Goal: Task Accomplishment & Management: Use online tool/utility

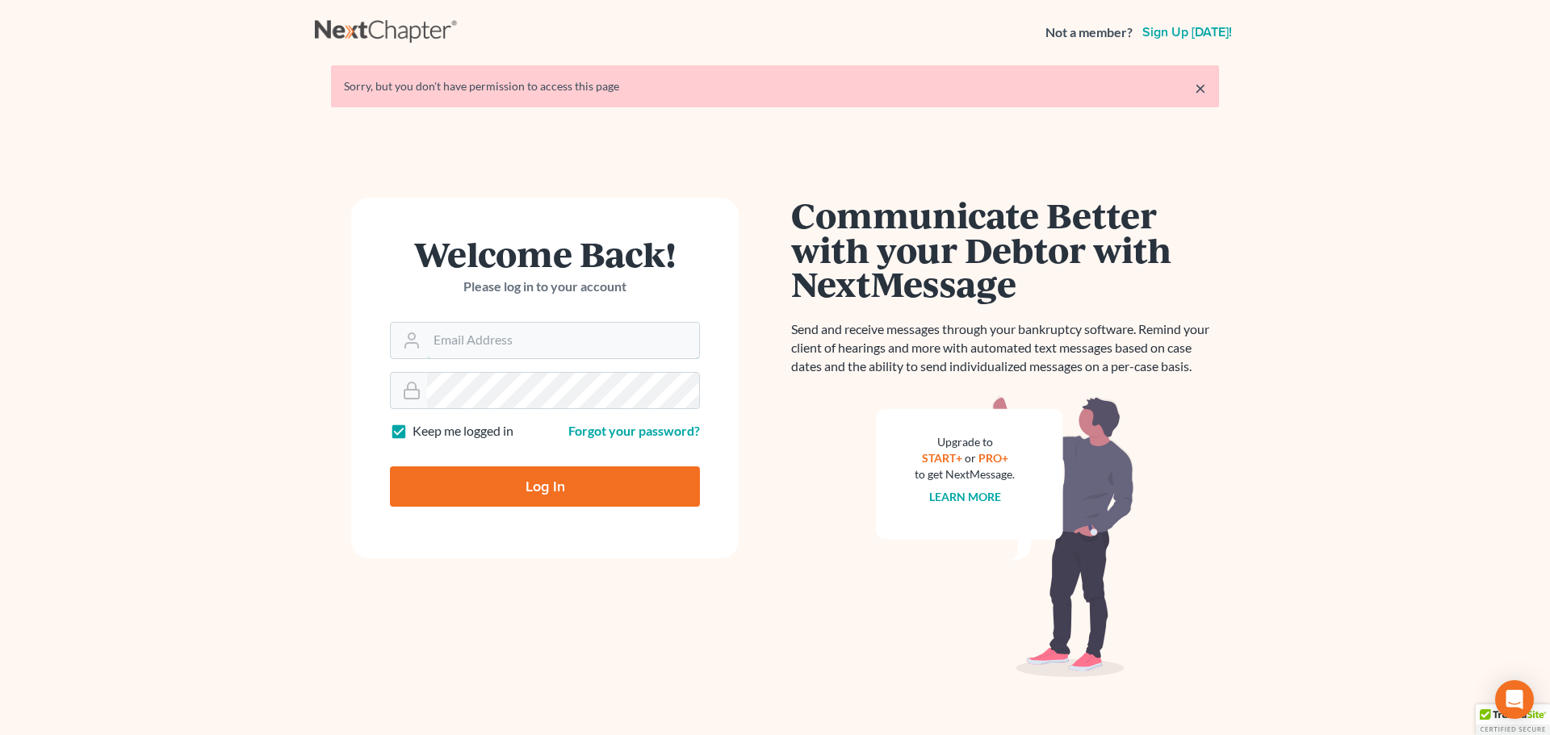
type input "[PERSON_NAME][EMAIL_ADDRESS][DOMAIN_NAME]"
click at [555, 479] on input "Log In" at bounding box center [545, 487] width 310 height 40
type input "Thinking..."
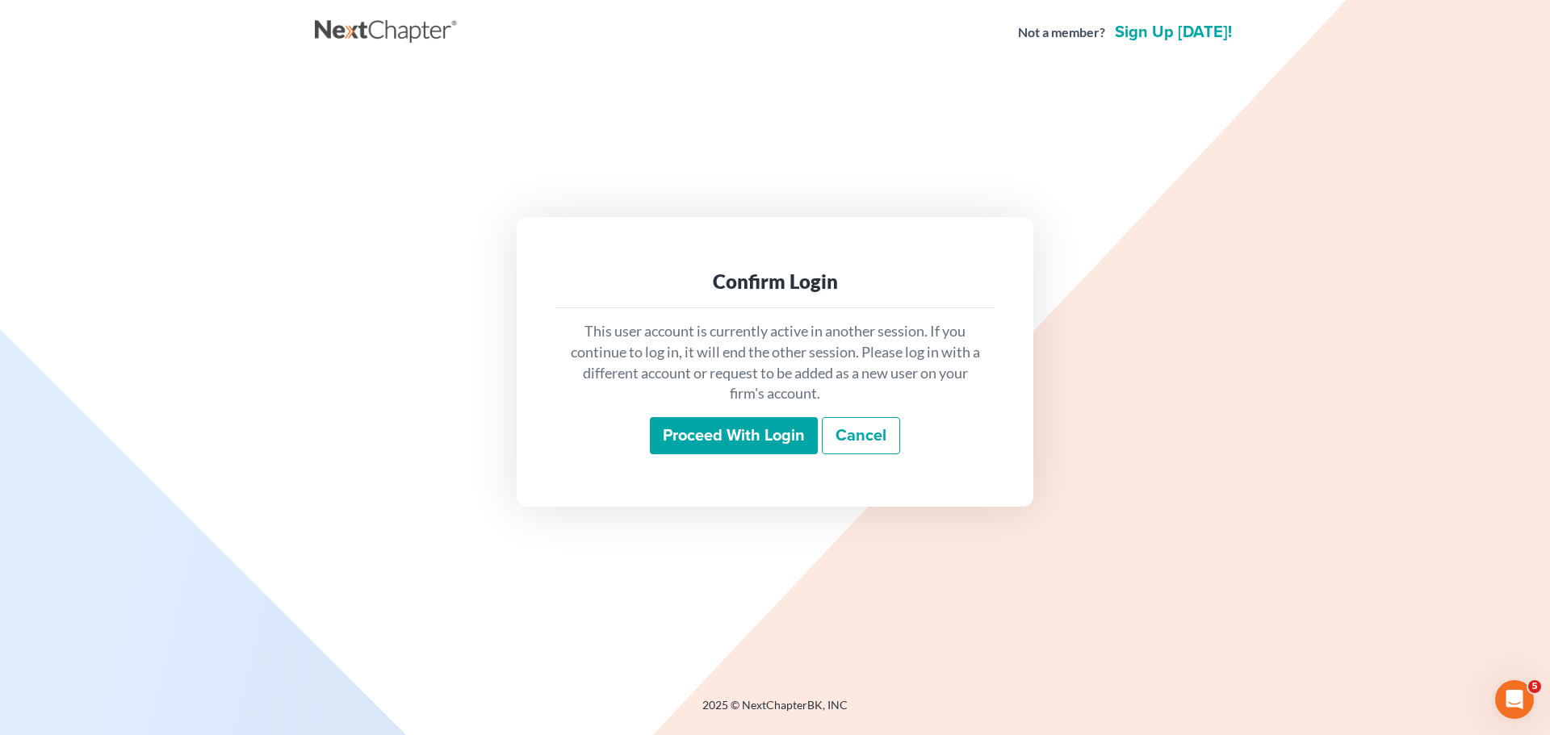
click at [749, 443] on input "Proceed with login" at bounding box center [734, 435] width 168 height 37
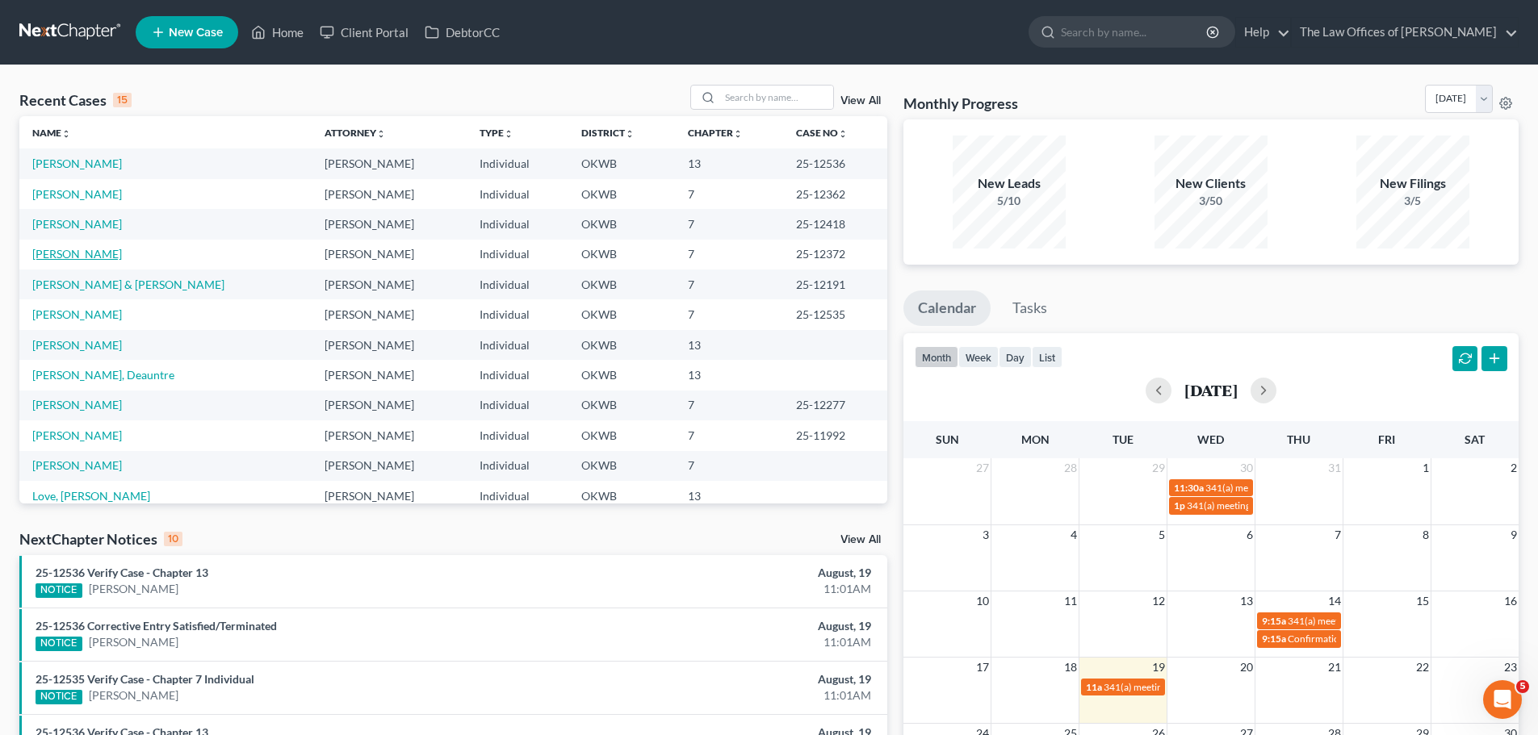
click at [111, 249] on link "Schwertner, Michael" at bounding box center [77, 254] width 90 height 14
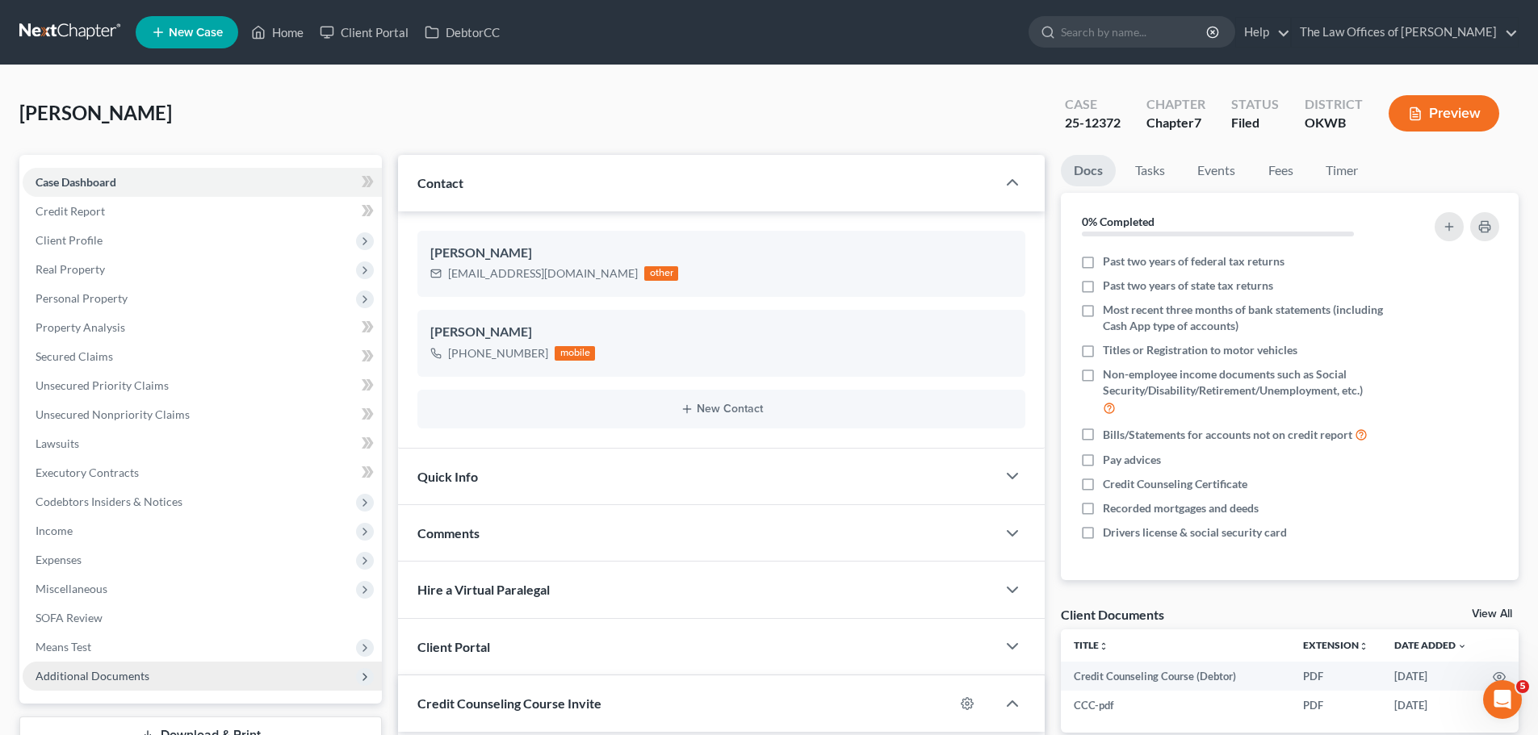
click at [170, 670] on span "Additional Documents" at bounding box center [202, 676] width 359 height 29
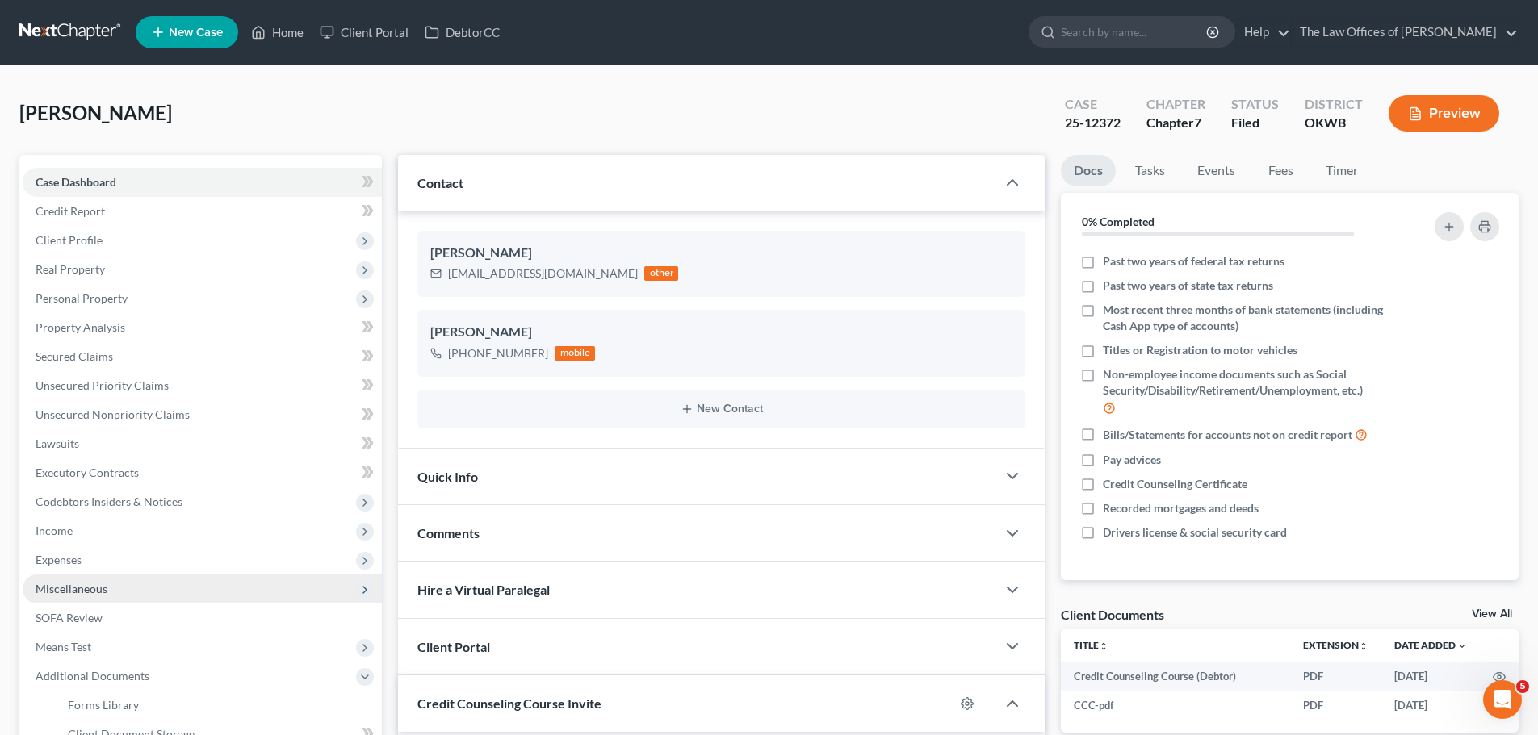
scroll to position [268, 0]
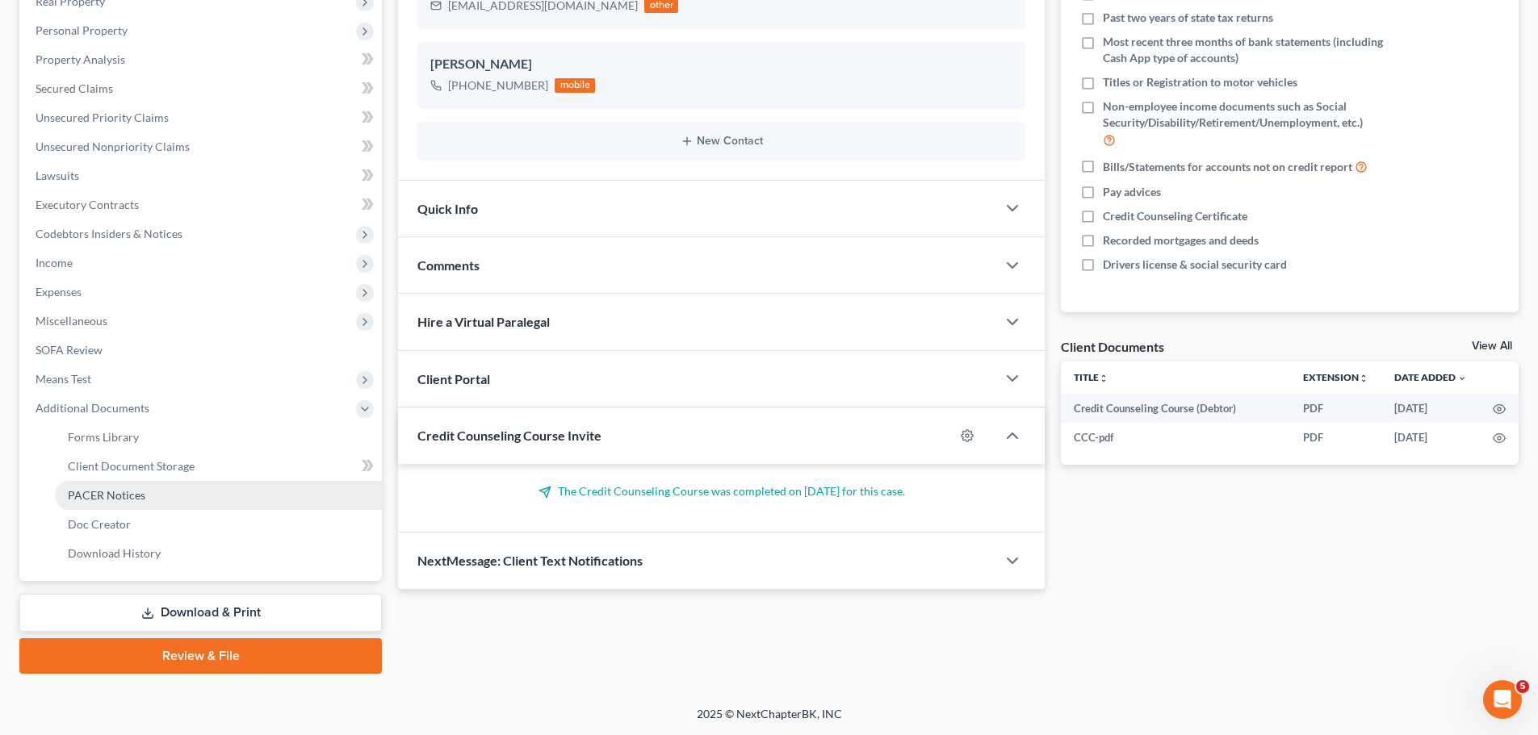
click at [171, 488] on link "PACER Notices" at bounding box center [218, 495] width 327 height 29
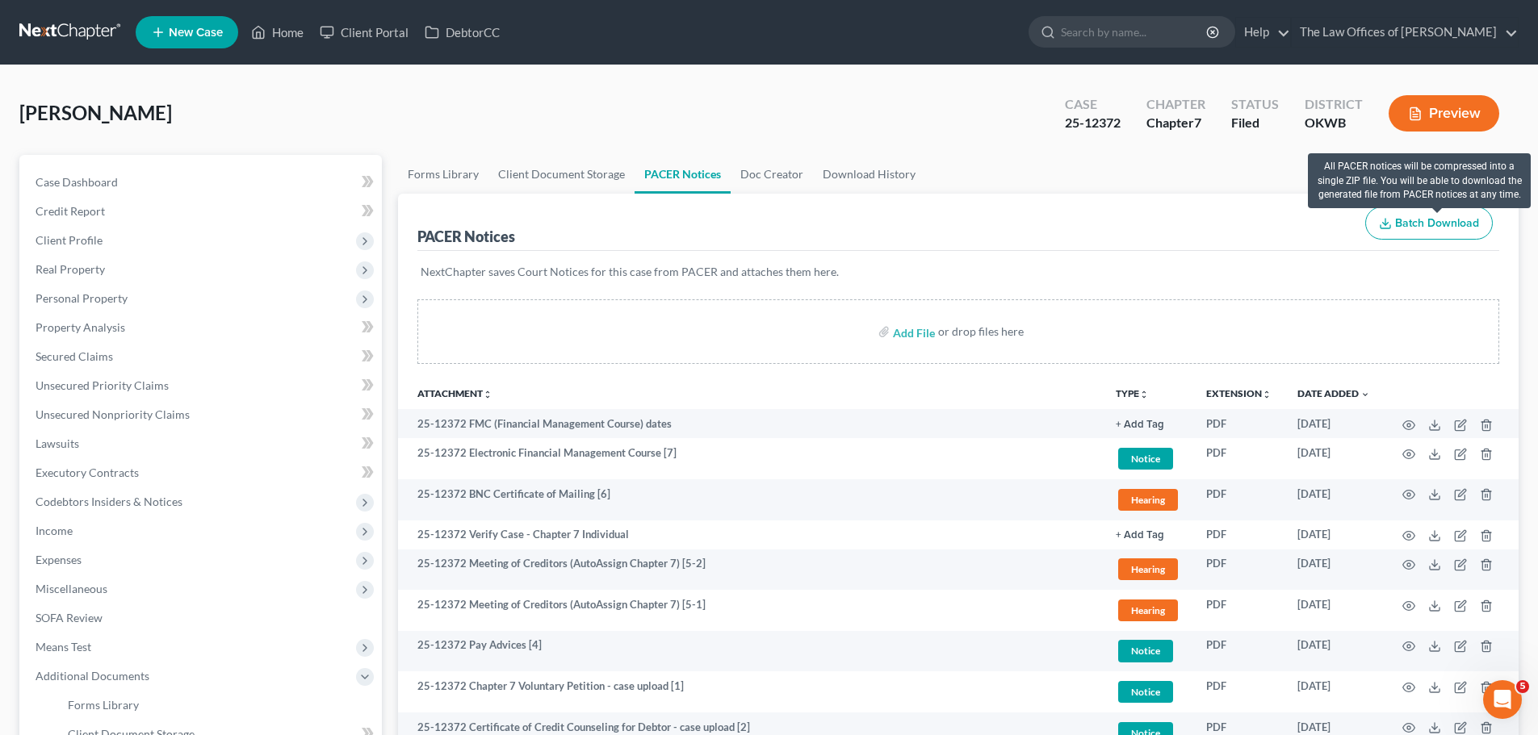
click at [1409, 228] on span "Batch Download" at bounding box center [1437, 223] width 84 height 14
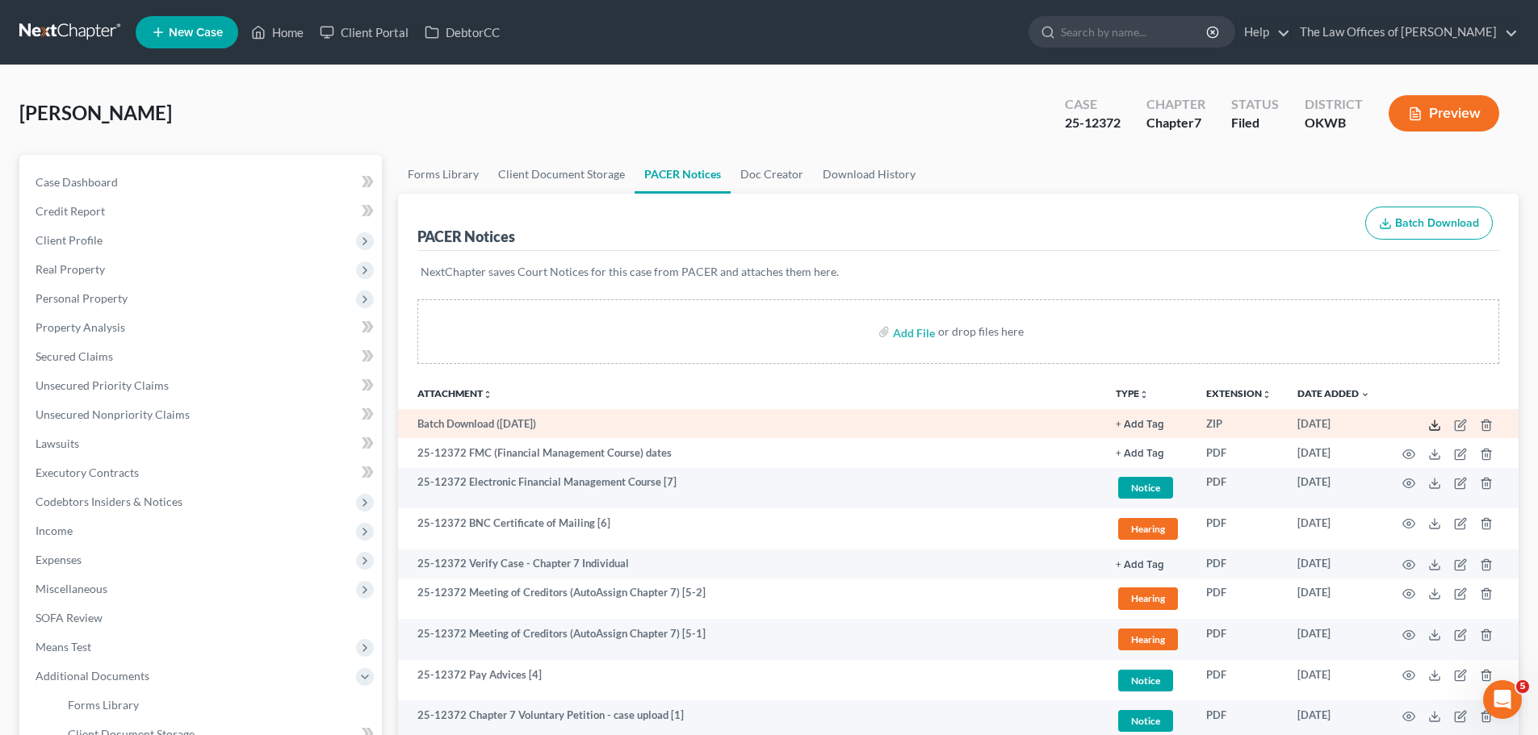
click at [1438, 424] on icon at bounding box center [1434, 425] width 13 height 13
